Goal: Task Accomplishment & Management: Use online tool/utility

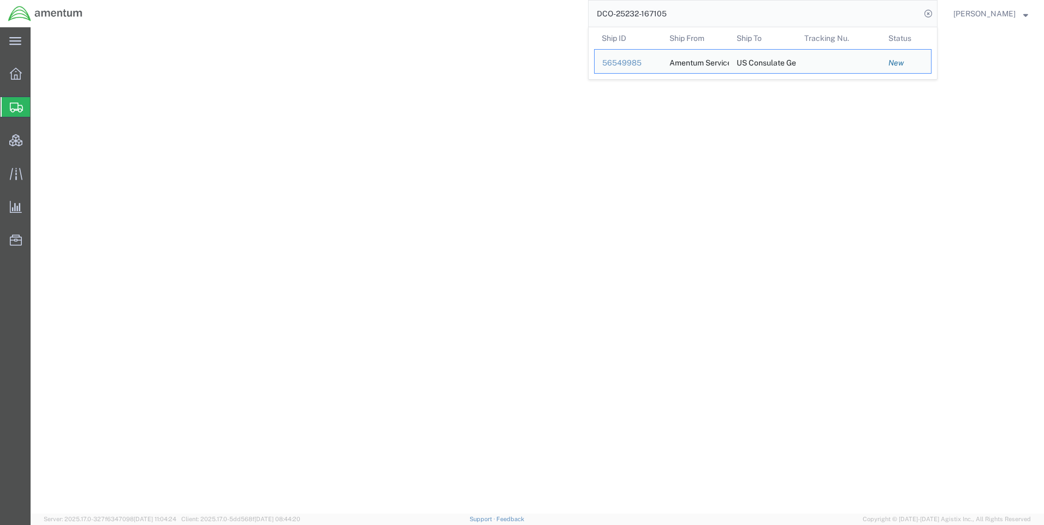
select select "42668"
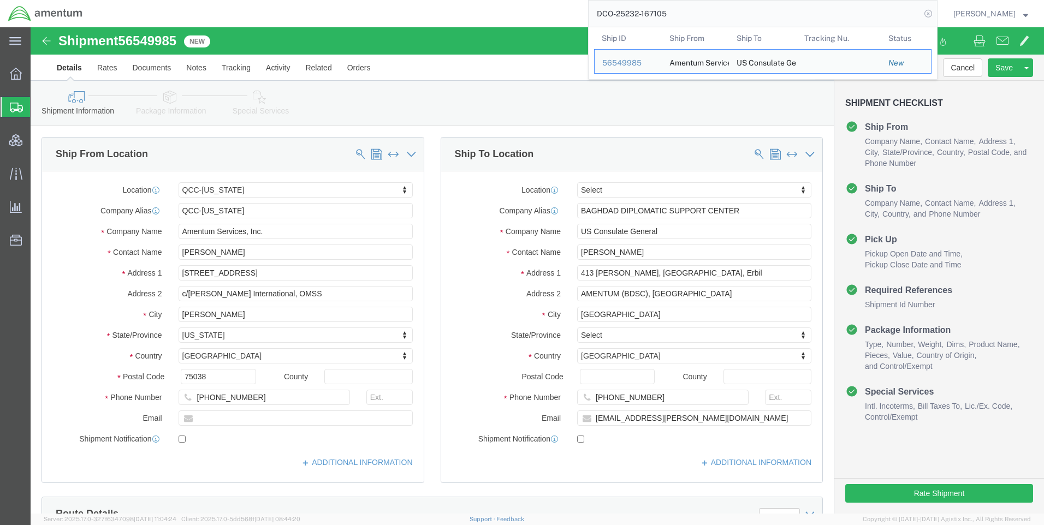
click at [936, 13] on icon at bounding box center [928, 13] width 15 height 15
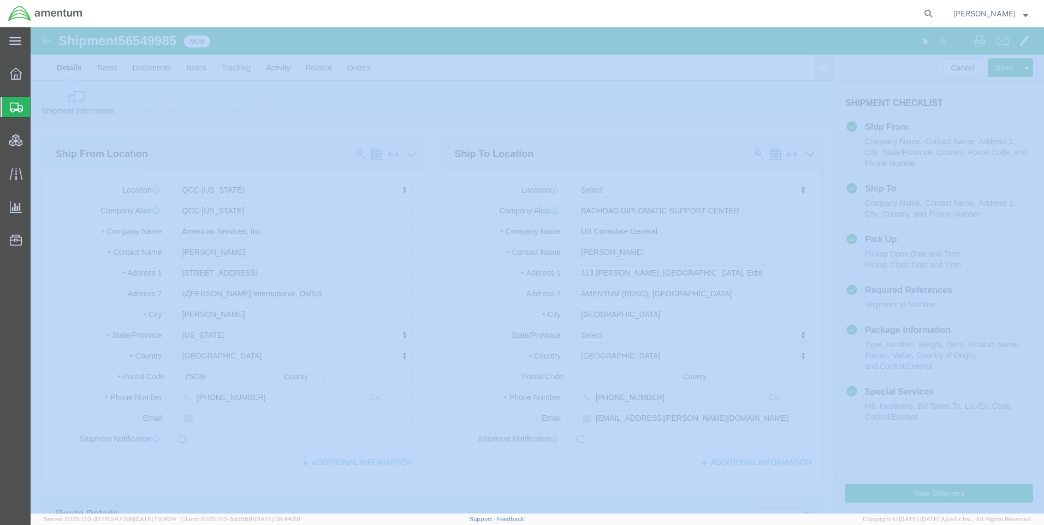
click at [936, 13] on icon at bounding box center [928, 13] width 15 height 15
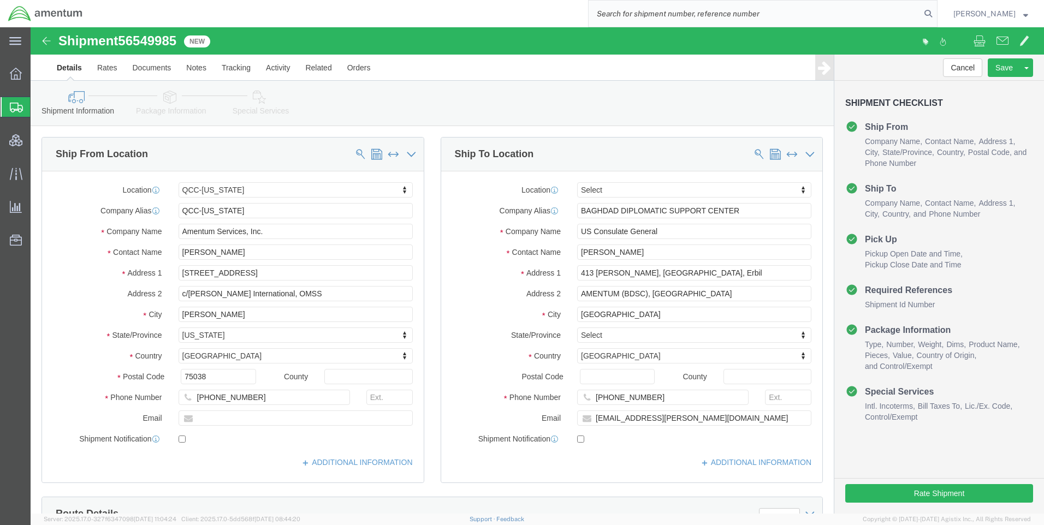
paste input "DCO-25232-167129"
type input "DCO-25232-167129"
click at [936, 12] on icon at bounding box center [928, 13] width 15 height 15
select select "42668"
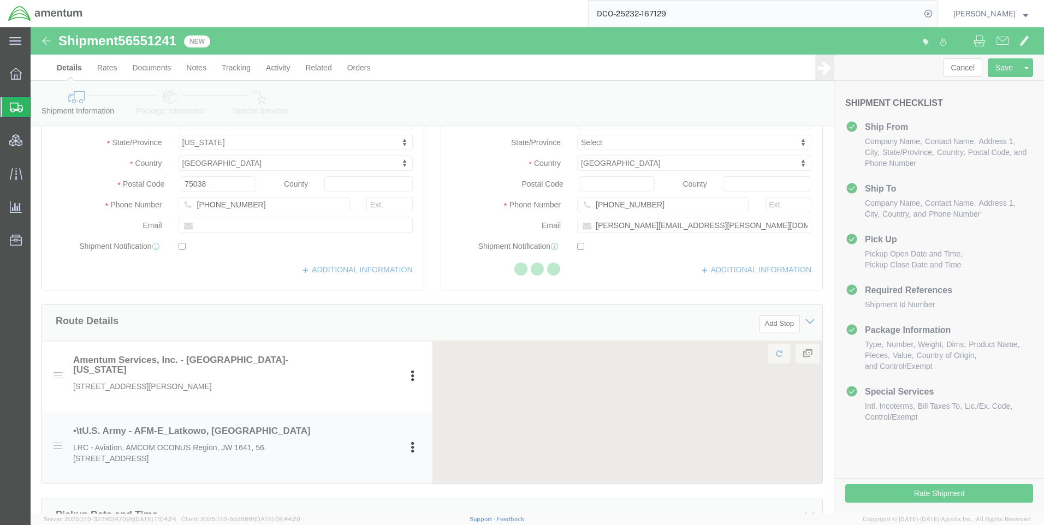
scroll to position [328, 0]
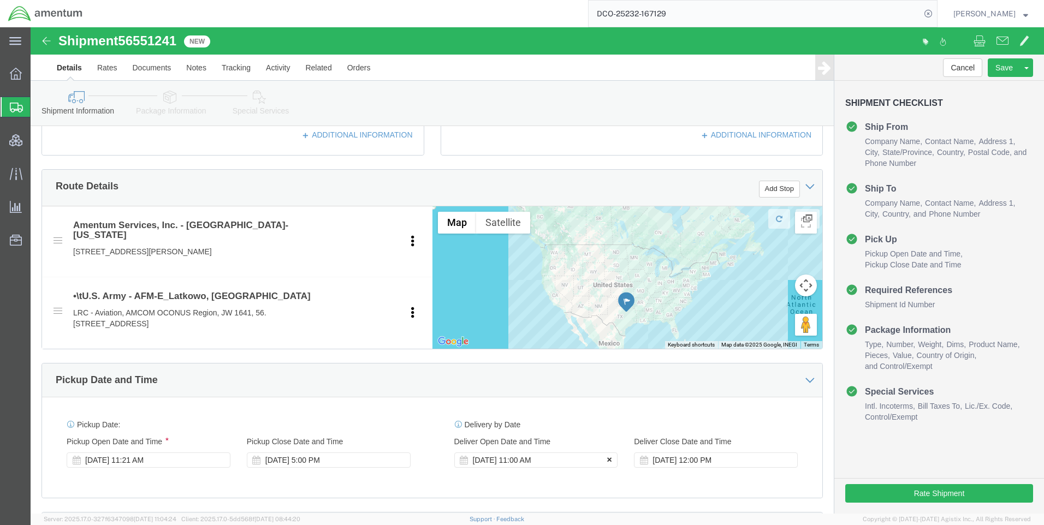
click icon
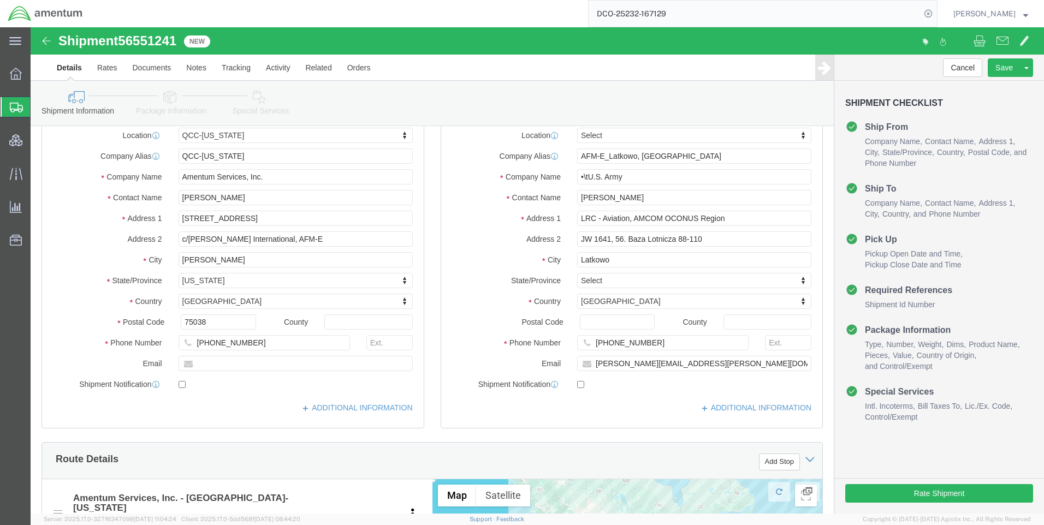
scroll to position [0, 0]
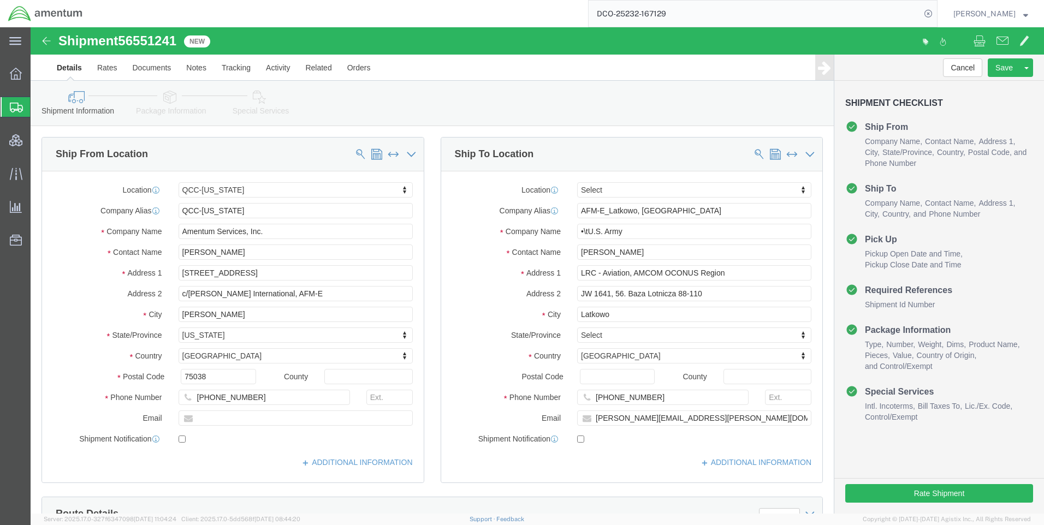
click icon
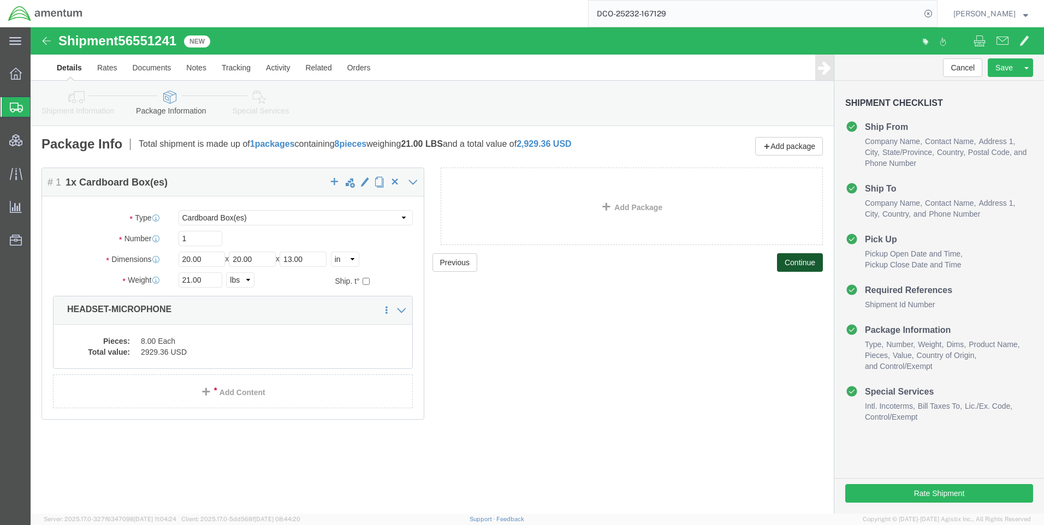
click button "Continue"
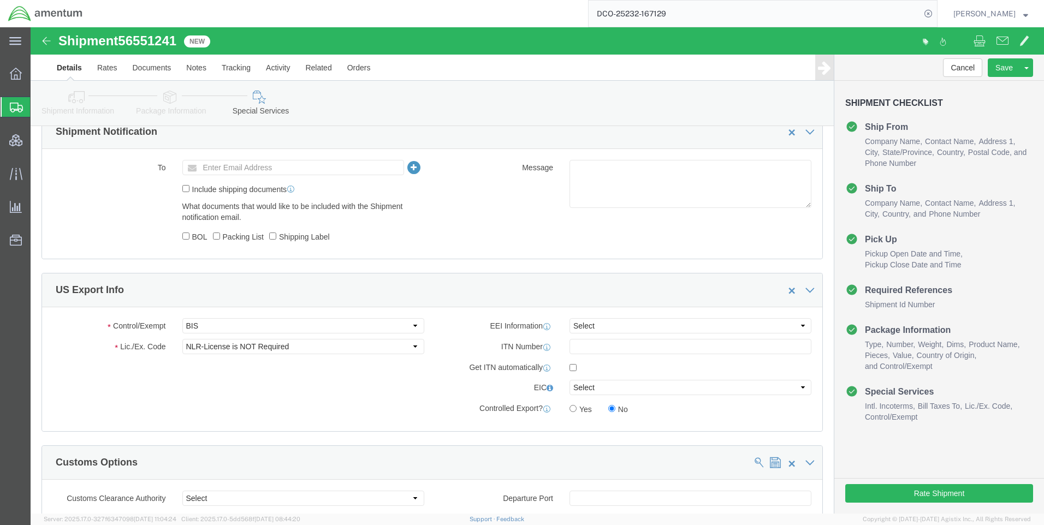
scroll to position [655, 0]
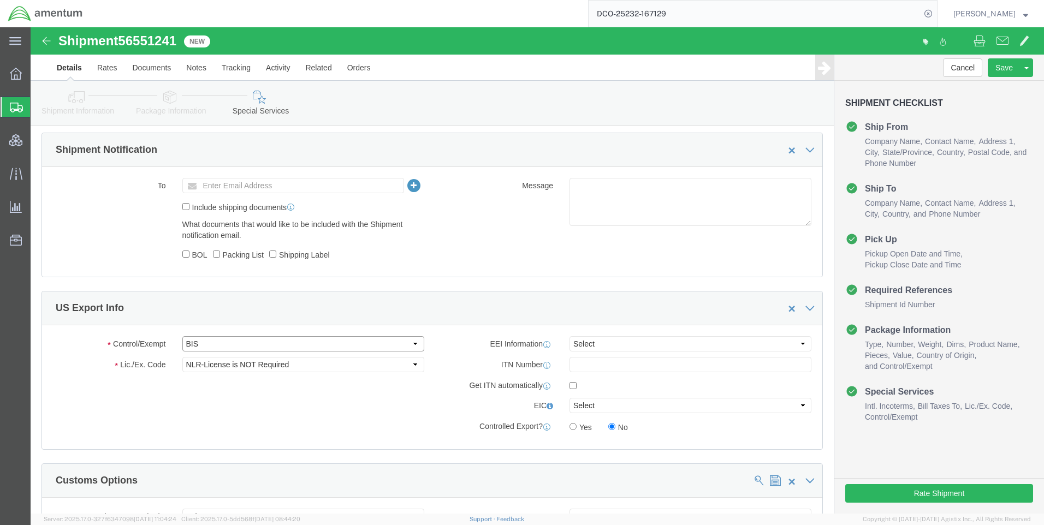
click select "Select ATF BIS DEA EPA FDA FTR ITAR OFAC Other (OPA)"
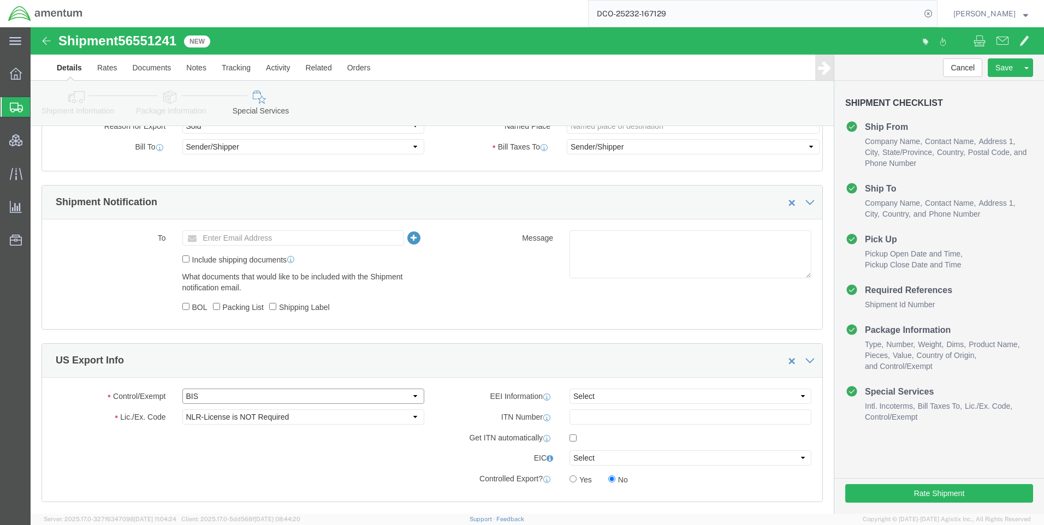
scroll to position [601, 0]
click select "Select ATF BIS DEA EPA FDA FTR ITAR OFAC Other (OPA)"
click select "Select AGR-Agricultural APP-Computers APR-Additional Permissive Exports AVS-Air…"
click div "To Enter Email Address Include shipping documents What documents that would lik…"
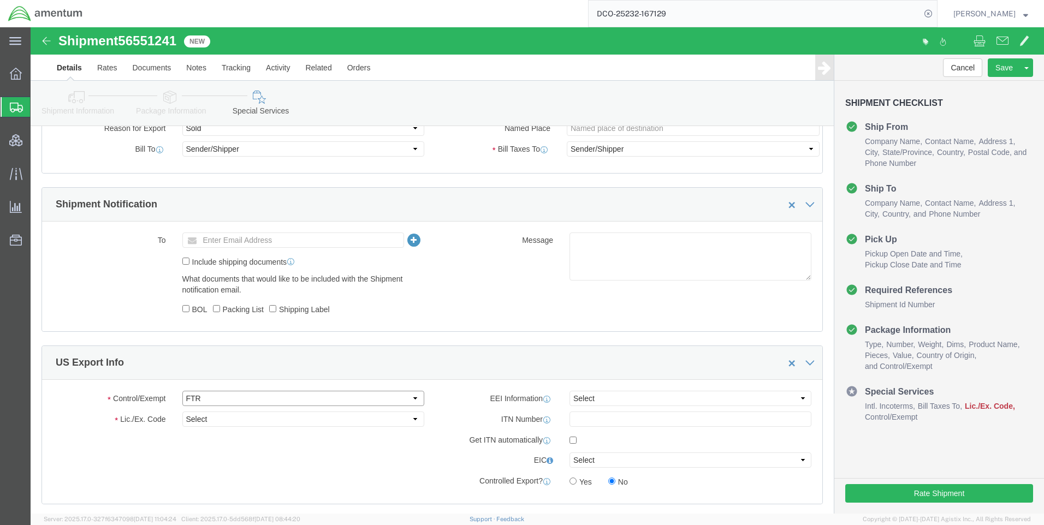
click select "Select ATF BIS DEA EPA FDA FTR ITAR OFAC Other (OPA)"
select select "BIS"
click select "Select ATF BIS DEA EPA FDA FTR ITAR OFAC Other (OPA)"
click div "Control/Exempt Select ATF BIS DEA EPA FDA FTR ITAR OFAC Other (OPA) Lic./Ex. Co…"
drag, startPoint x: 187, startPoint y: 392, endPoint x: 197, endPoint y: 382, distance: 13.1
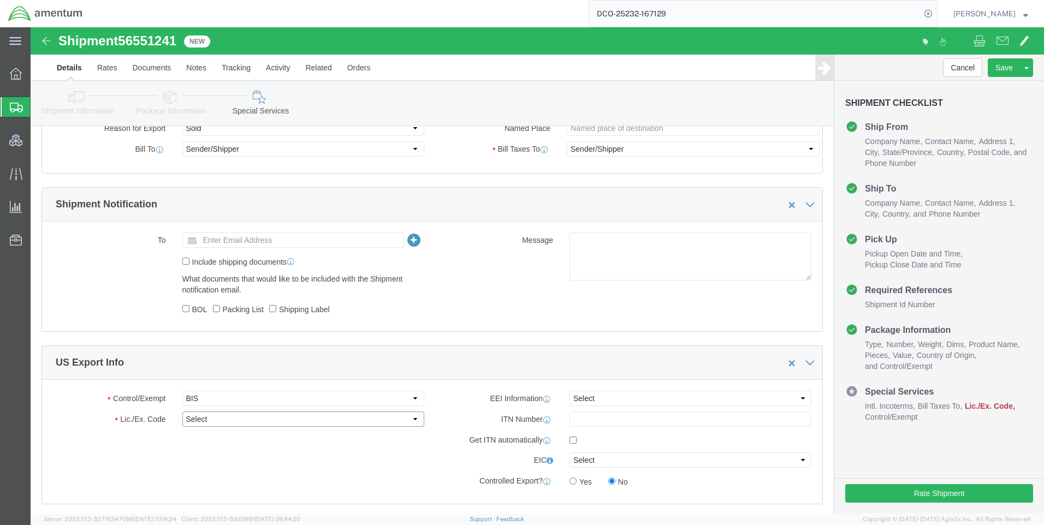
click select "Select AGR-Agricultural APP-Computers APR-Additional Permissive Exports AVS-Air…"
select select "NLR"
click select "Select AGR-Agricultural APP-Computers APR-Additional Permissive Exports AVS-Air…"
click select "Select AES-Direct EEI Carrier File EEI EEI Exempt"
select select "CFIL"
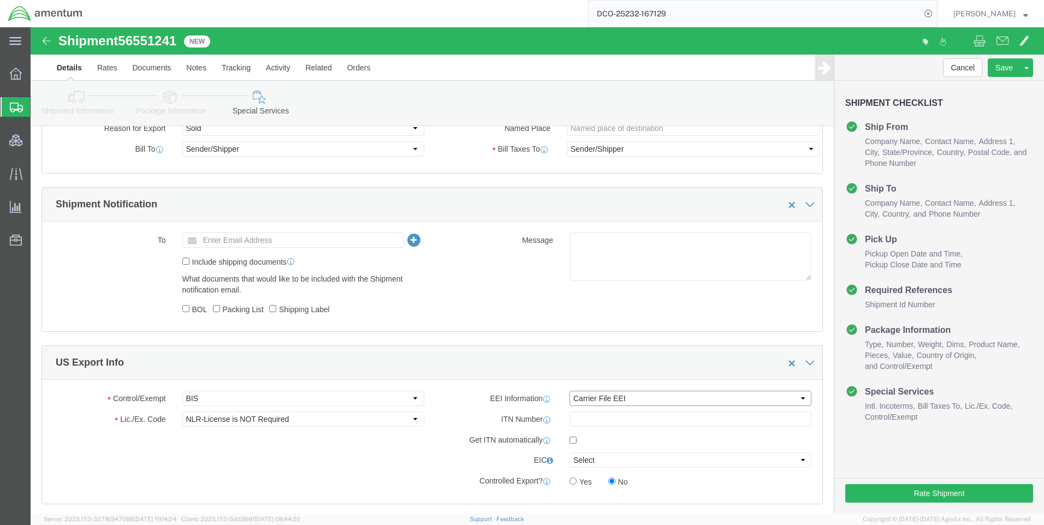
click select "Select AES-Direct EEI Carrier File EEI EEI Exempt"
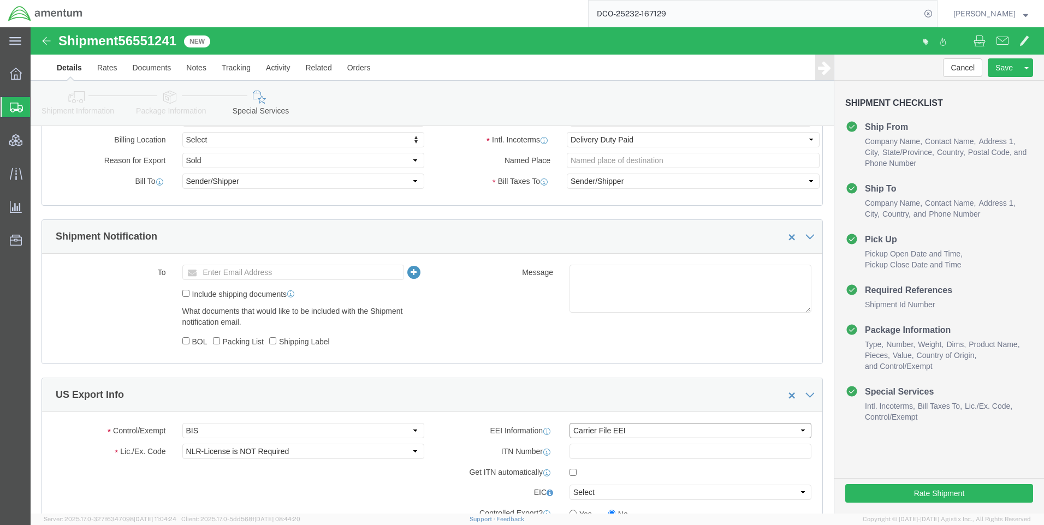
scroll to position [819, 0]
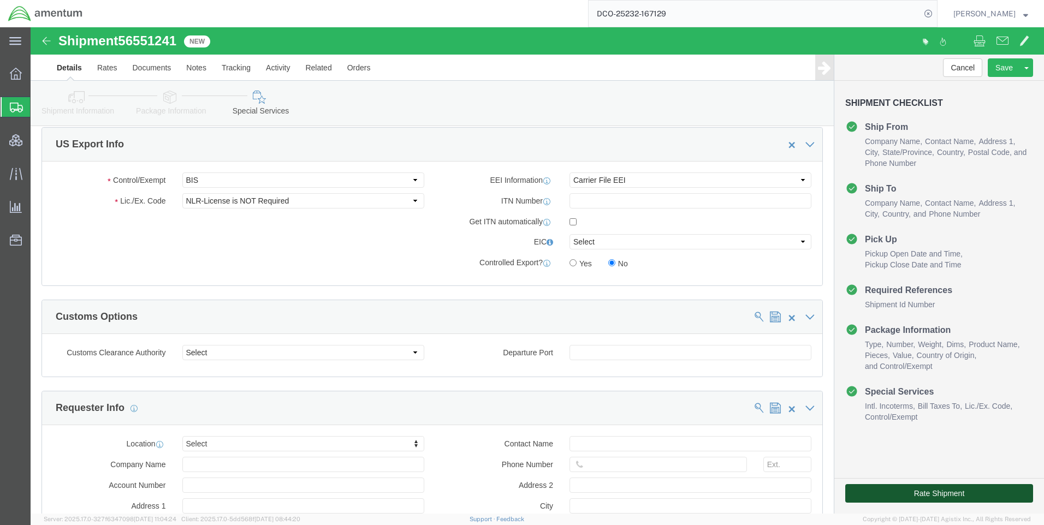
click button "Rate Shipment"
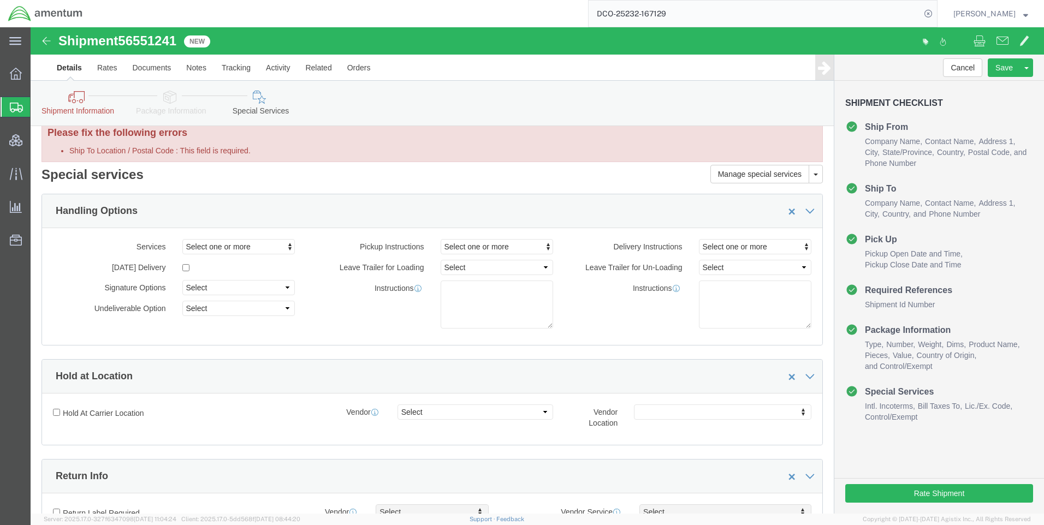
scroll to position [0, 0]
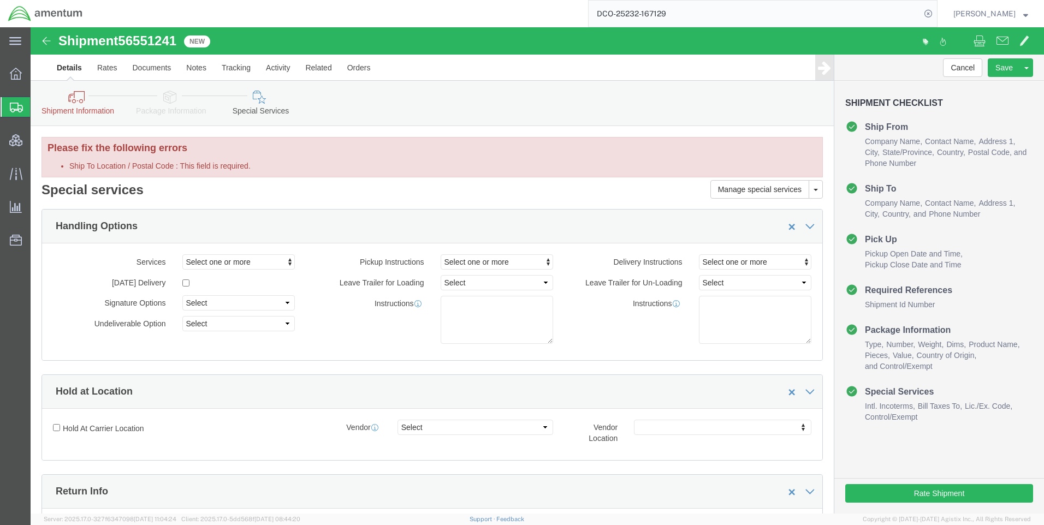
click icon
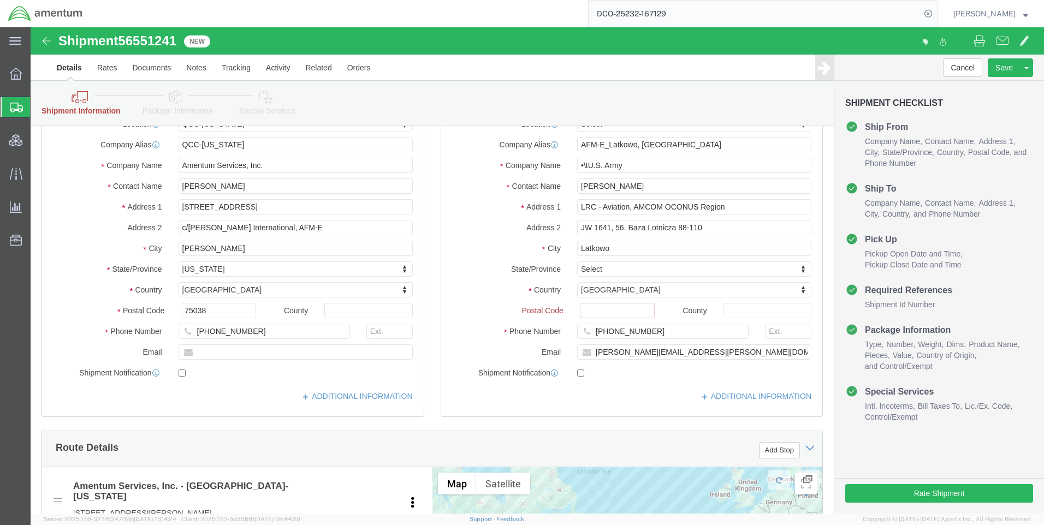
scroll to position [109, 0]
click at [936, 14] on icon at bounding box center [928, 13] width 15 height 15
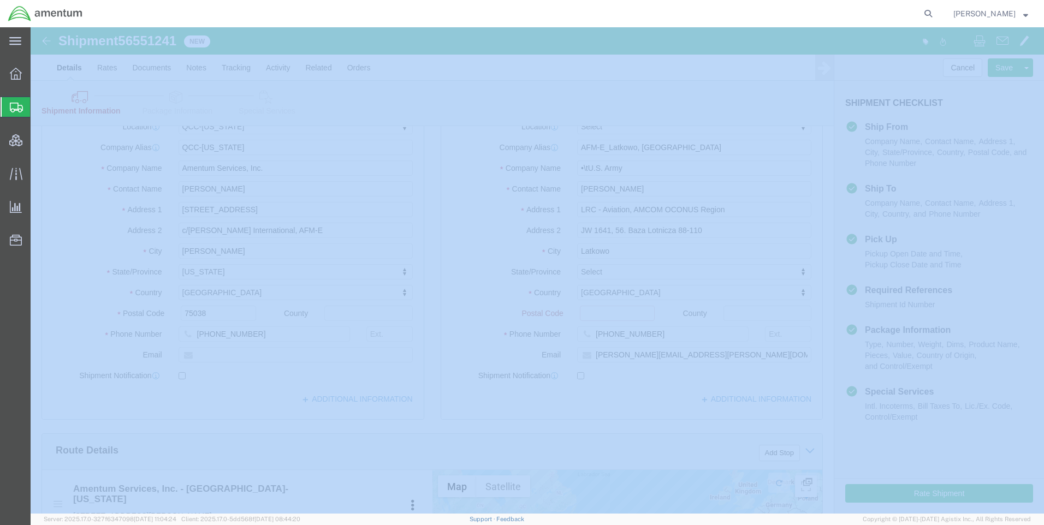
click at [936, 14] on icon at bounding box center [928, 13] width 15 height 15
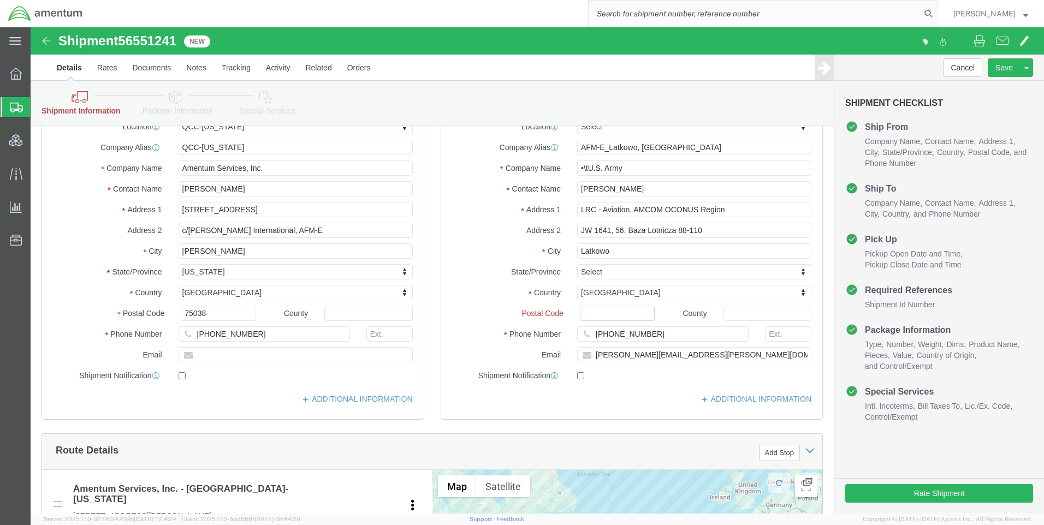
paste input "DCO-25213-166256"
type input "DCO-25213-166256"
click at [935, 13] on icon at bounding box center [928, 13] width 15 height 15
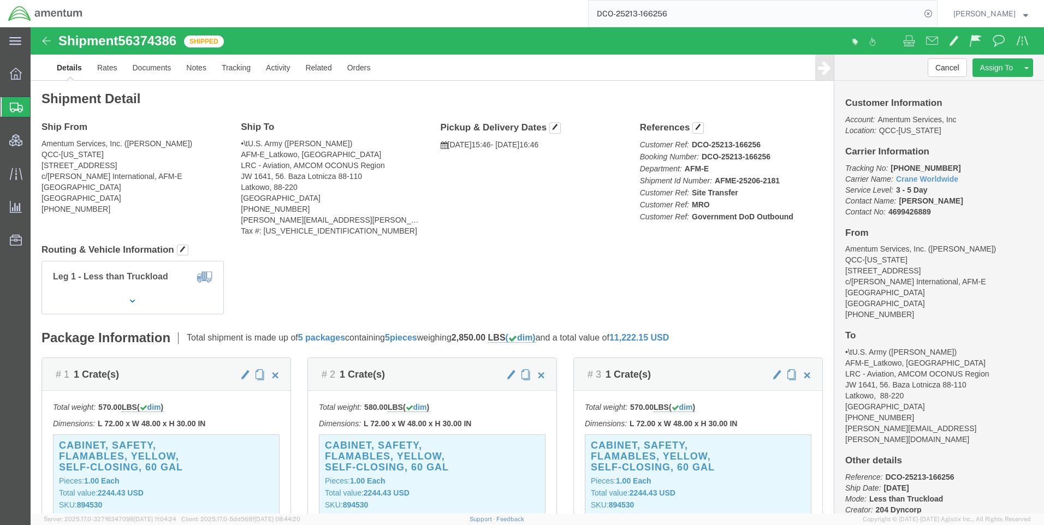
scroll to position [40, 0]
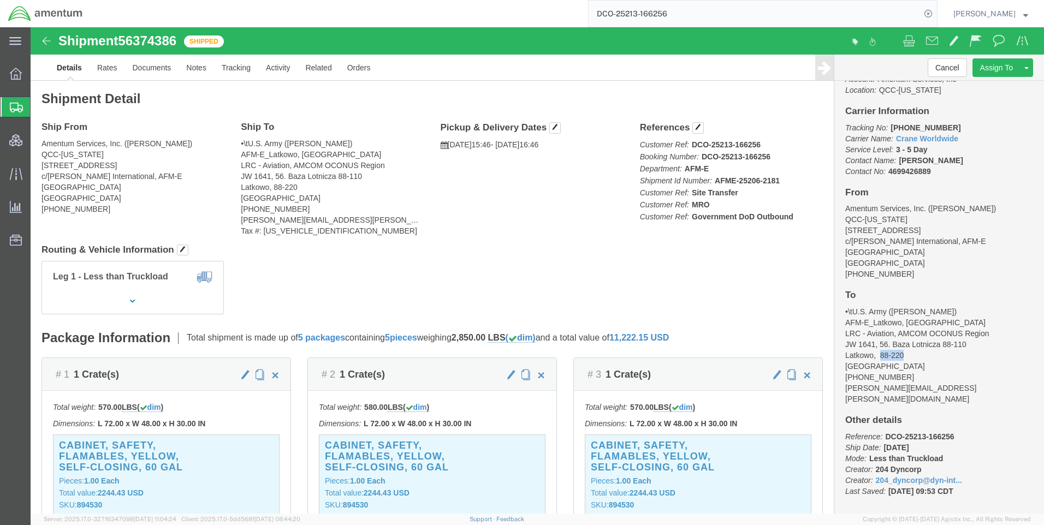
drag, startPoint x: 868, startPoint y: 327, endPoint x: 844, endPoint y: 329, distance: 24.1
click address "•\tU.S. Army ([PERSON_NAME]) AFM-E_Latkowo, [GEOGRAPHIC_DATA] LRC - Aviation, A…"
copy address "88-220"
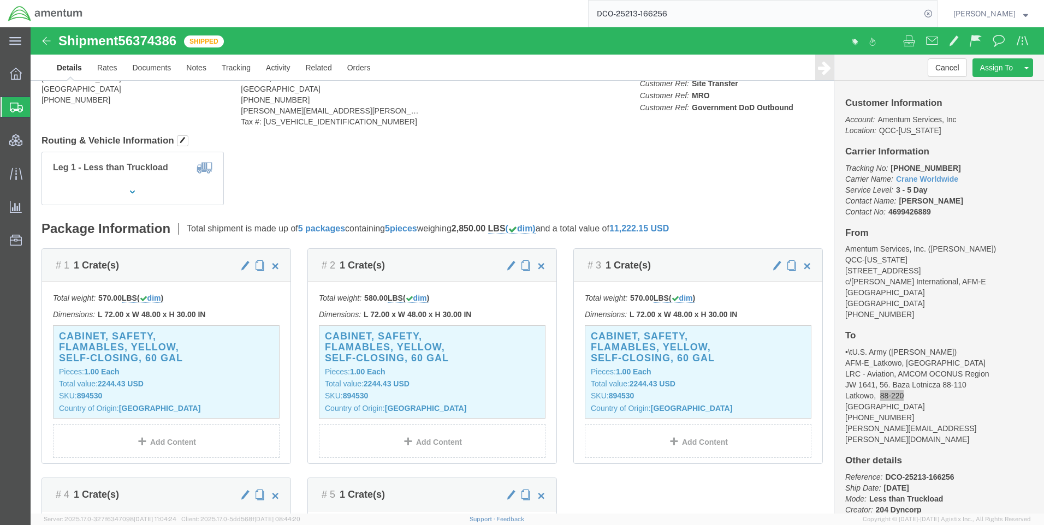
scroll to position [0, 0]
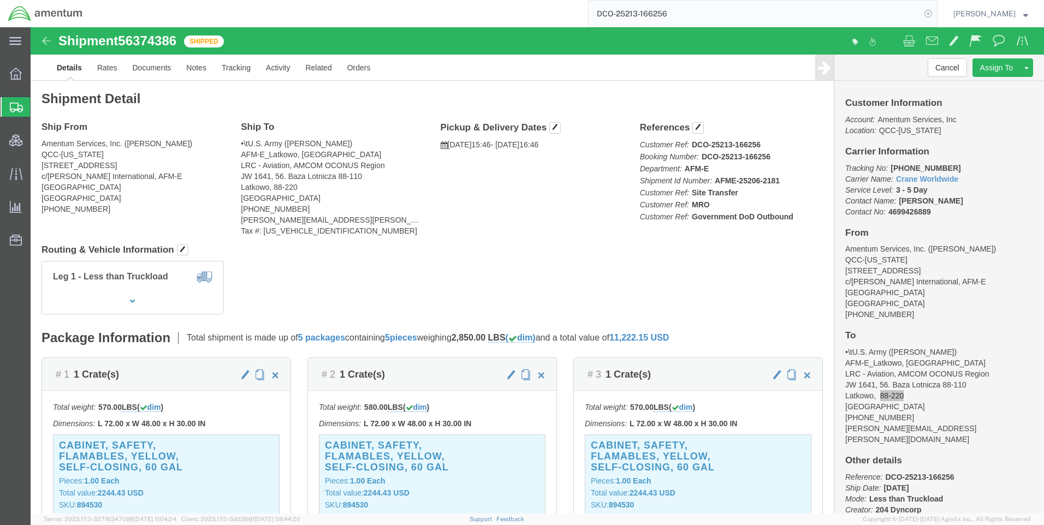
click at [936, 15] on icon at bounding box center [928, 13] width 15 height 15
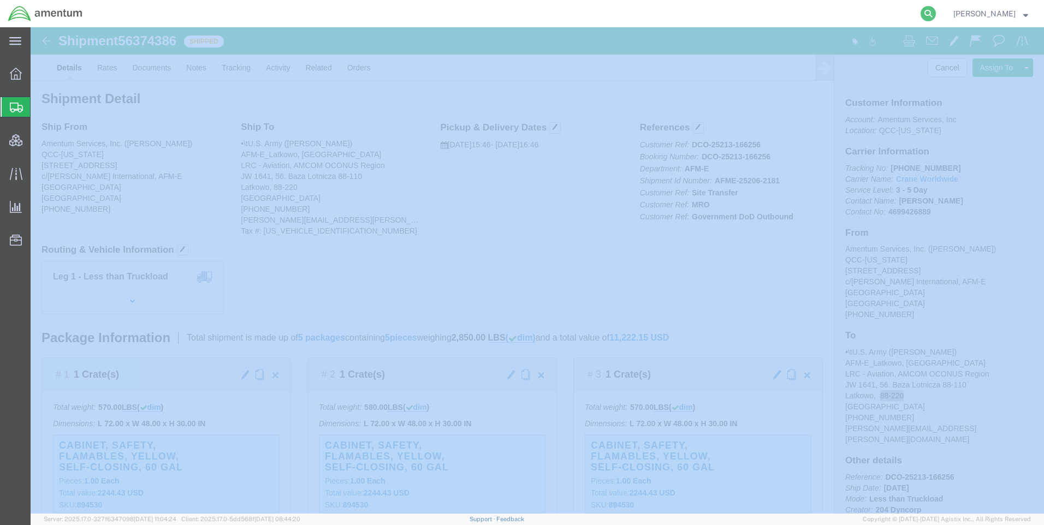
click at [936, 14] on icon at bounding box center [928, 13] width 15 height 15
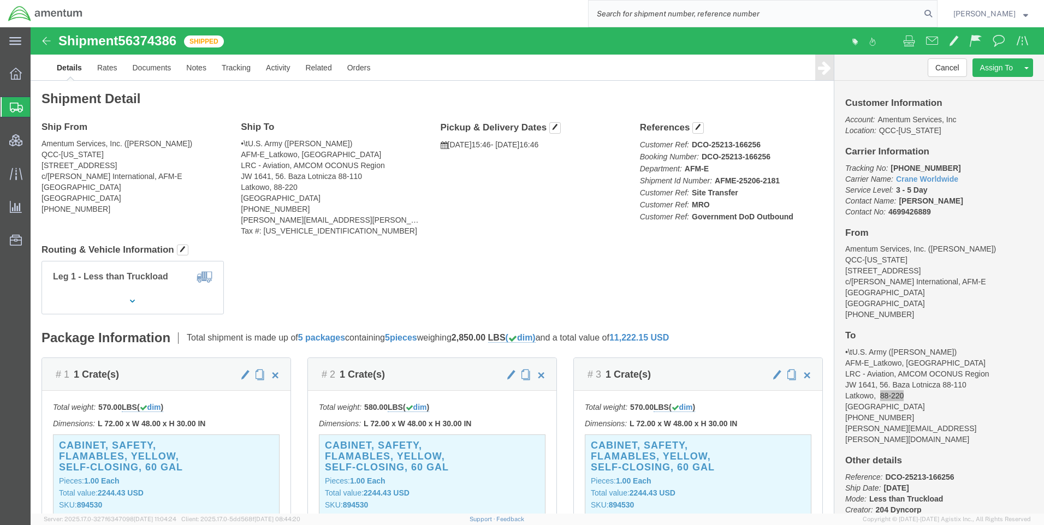
paste input "DCO-25232-167129"
type input "DCO-25232-167129"
click at [935, 13] on icon at bounding box center [928, 13] width 15 height 15
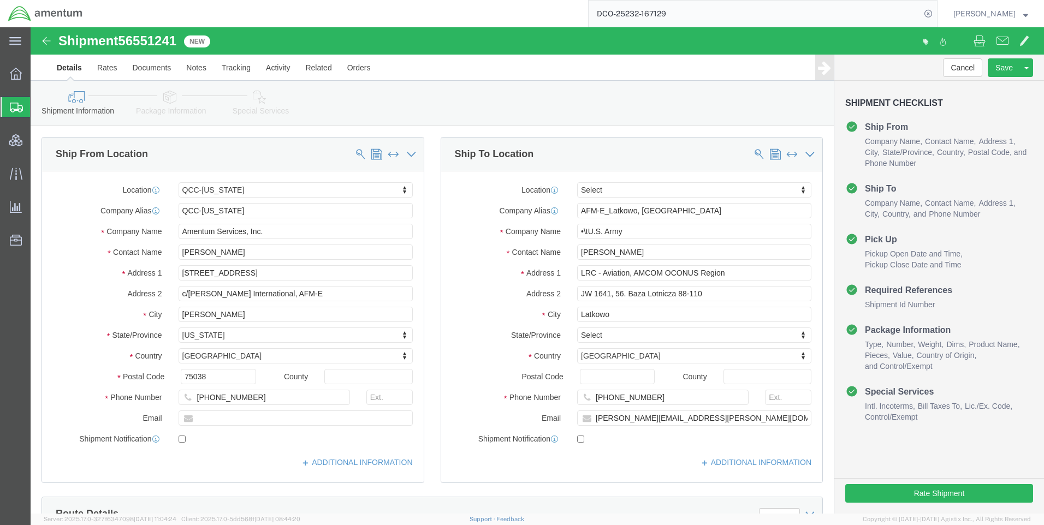
select select "42668"
click input "Postal Code"
type input "88-220"
click button "Rate Shipment"
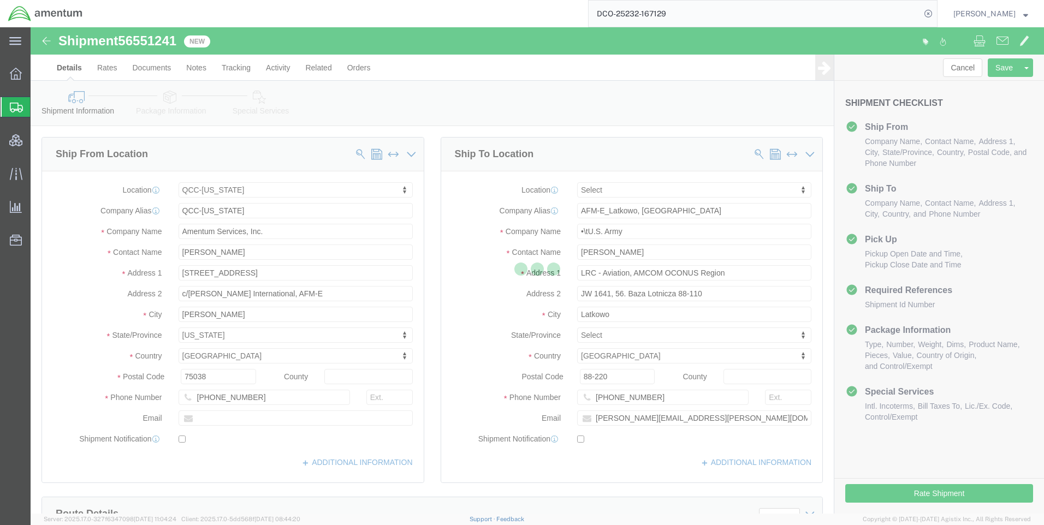
select select "42668"
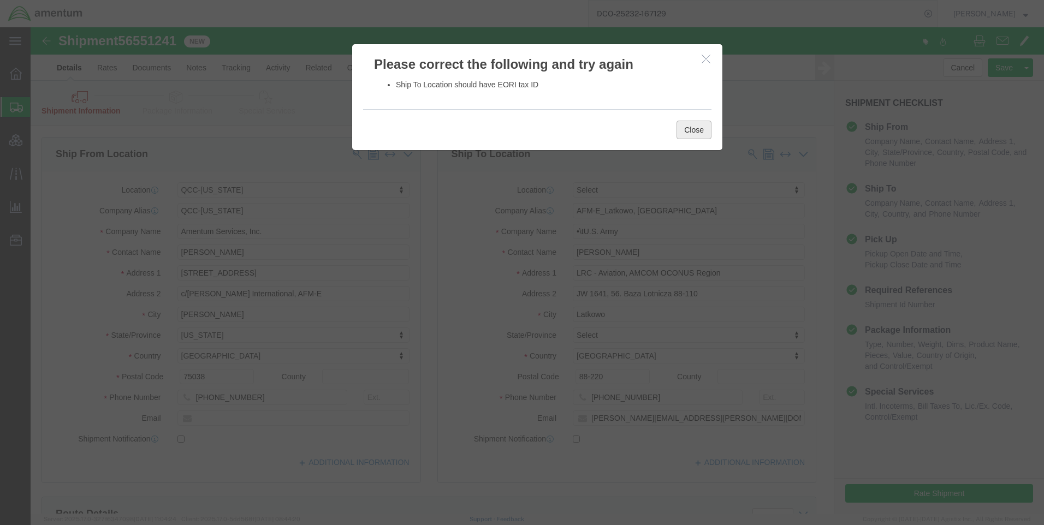
click button "Close"
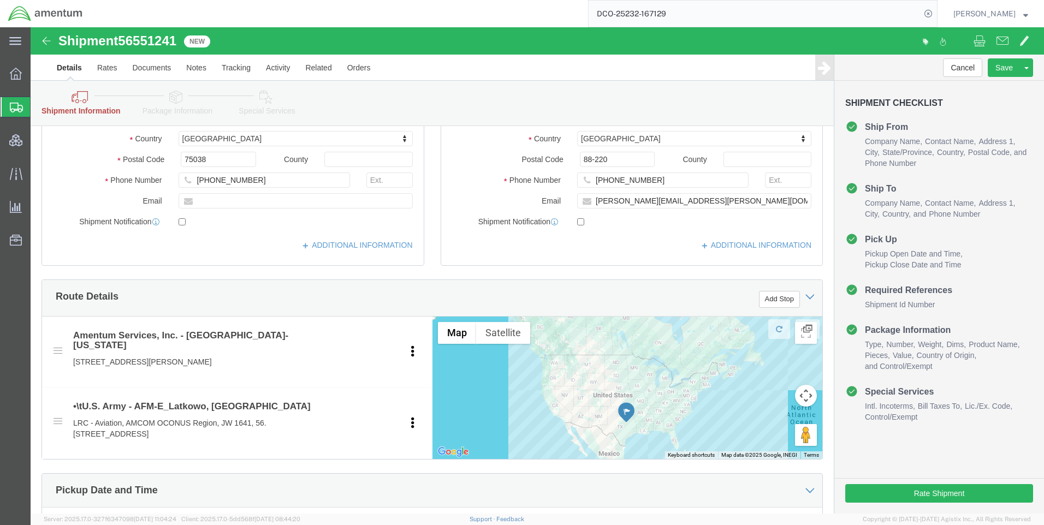
scroll to position [218, 0]
click icon
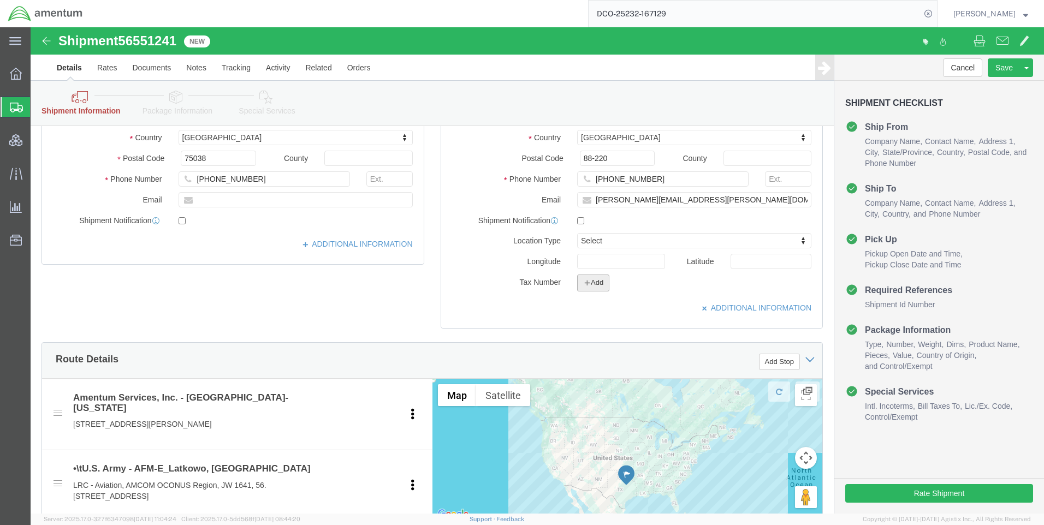
click icon "button"
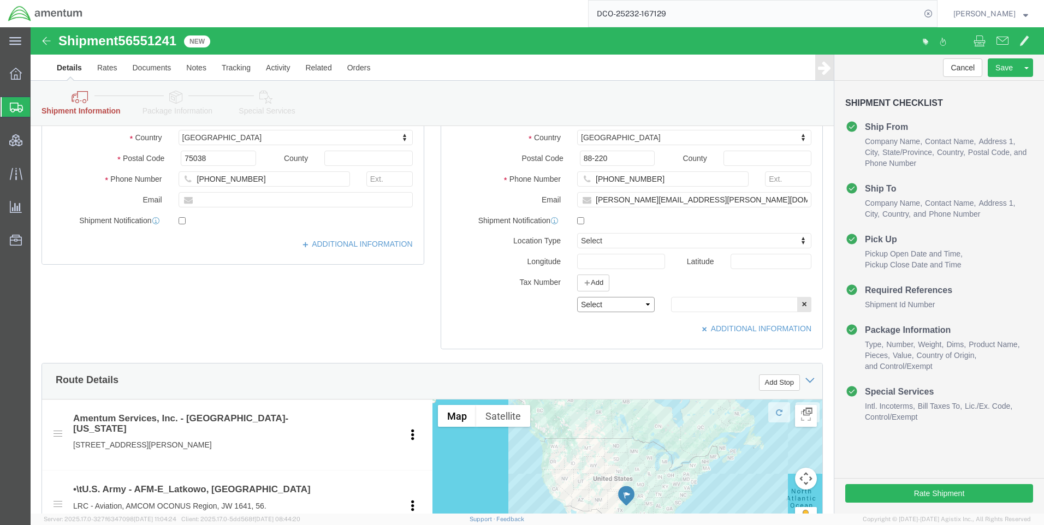
drag, startPoint x: 568, startPoint y: 274, endPoint x: 568, endPoint y: 284, distance: 10.4
click select "Select EIN EORI TIN VAT Other"
select select "EORI"
click select "Select EIN EORI TIN VAT Other"
paste input "[US_VEHICLE_IDENTIFICATION_NUMBER]"
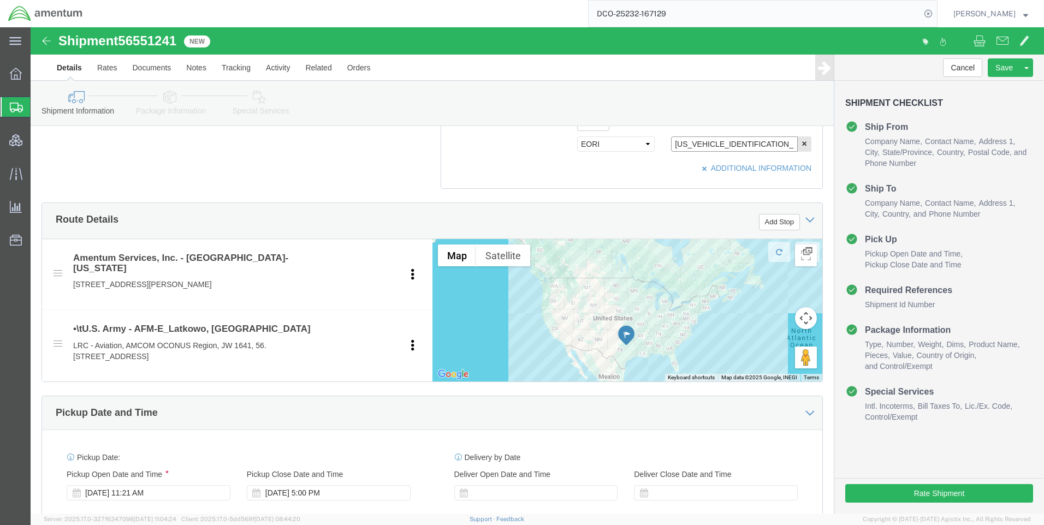
scroll to position [382, 0]
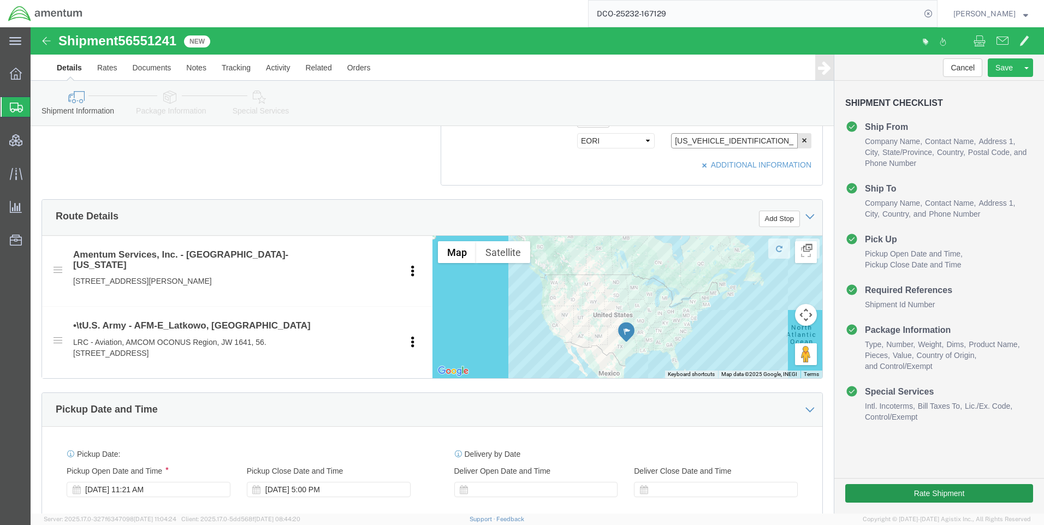
type input "[US_VEHICLE_IDENTIFICATION_NUMBER]"
click button "Rate Shipment"
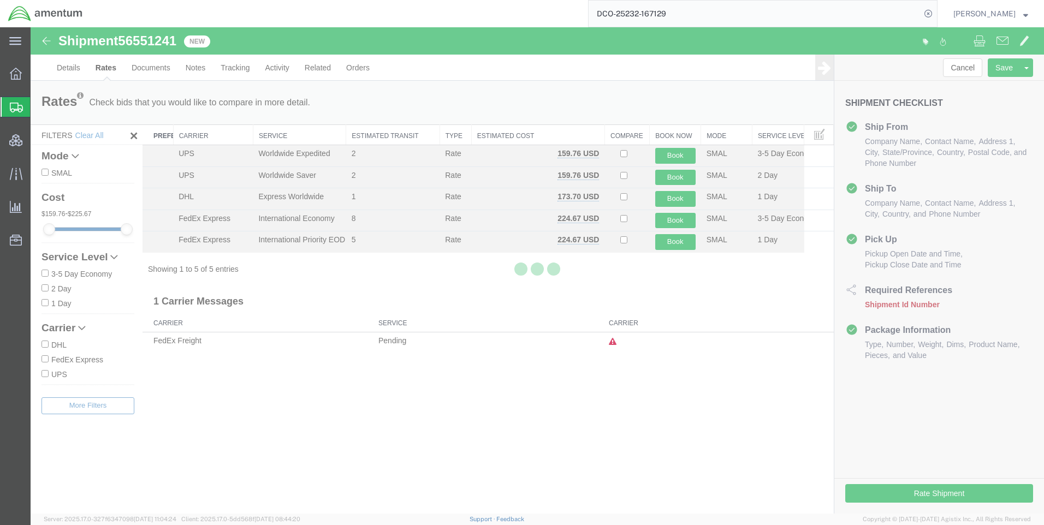
scroll to position [0, 0]
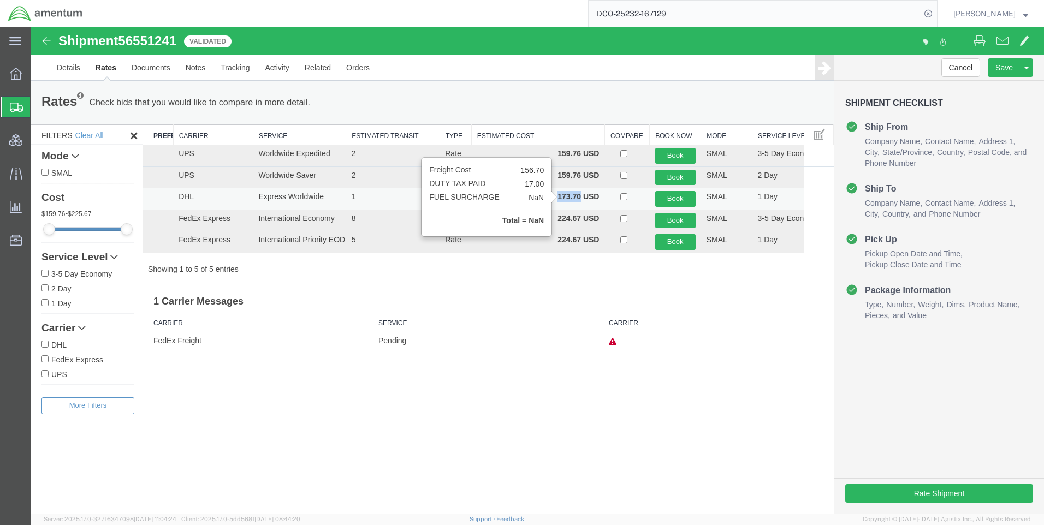
drag, startPoint x: 580, startPoint y: 198, endPoint x: 558, endPoint y: 199, distance: 22.4
click at [558, 199] on b "173.70 USD" at bounding box center [579, 196] width 42 height 9
copy b "173.70"
